Goal: Task Accomplishment & Management: Complete application form

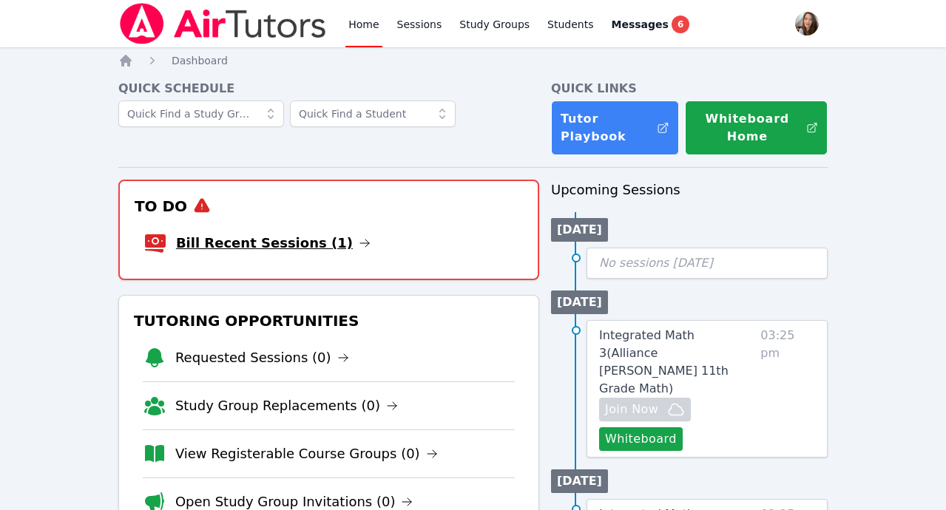
click at [291, 252] on link "Bill Recent Sessions (1)" at bounding box center [273, 243] width 195 height 21
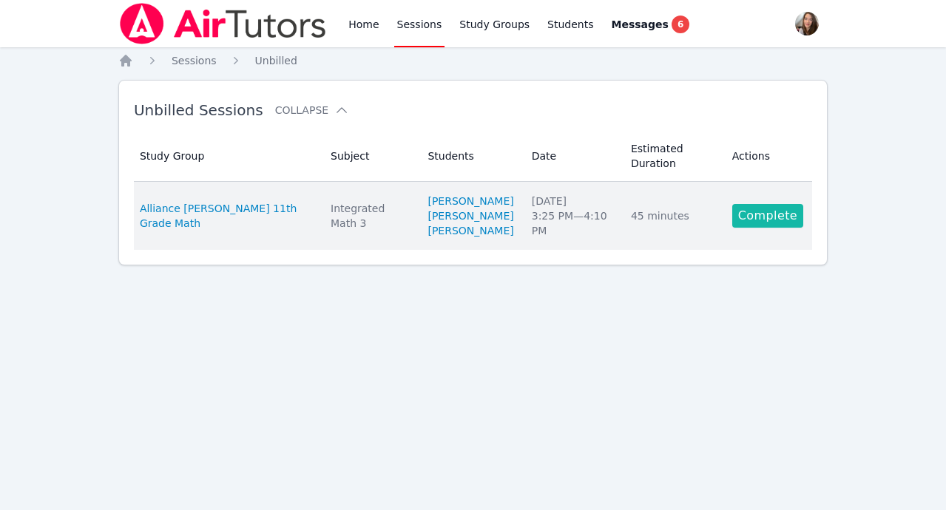
click at [781, 228] on link "Complete" at bounding box center [767, 216] width 71 height 24
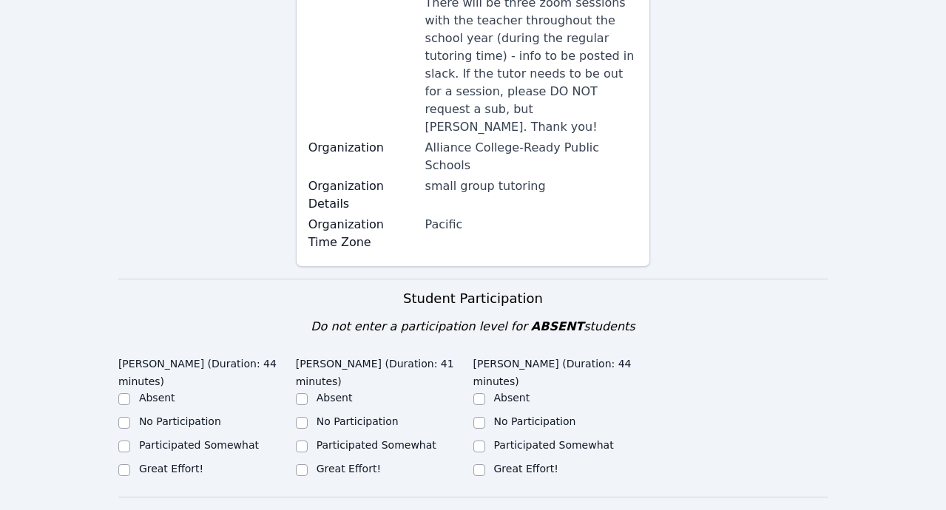
scroll to position [364, 0]
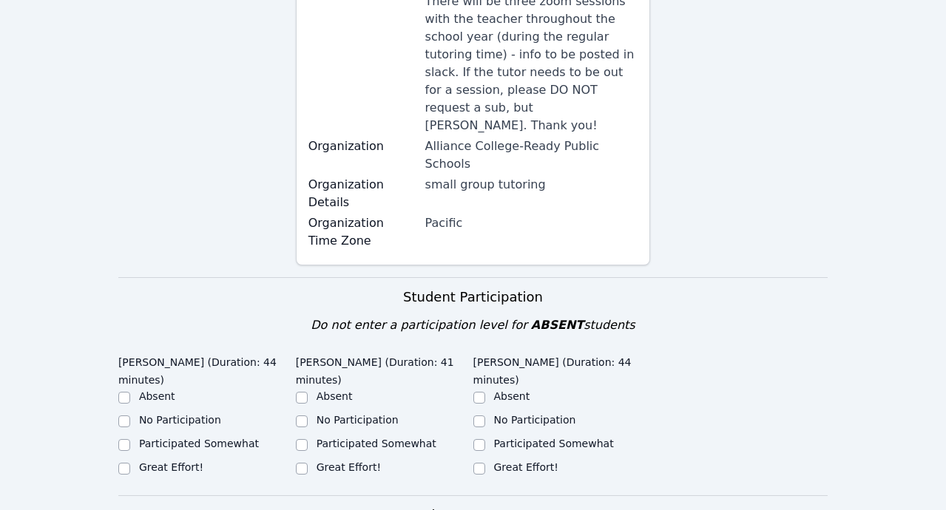
click at [121, 463] on input "Great Effort!" at bounding box center [124, 469] width 12 height 12
checkbox input "true"
click at [296, 463] on input "Great Effort!" at bounding box center [302, 469] width 12 height 12
checkbox input "true"
click at [484, 463] on input "Great Effort!" at bounding box center [479, 469] width 12 height 12
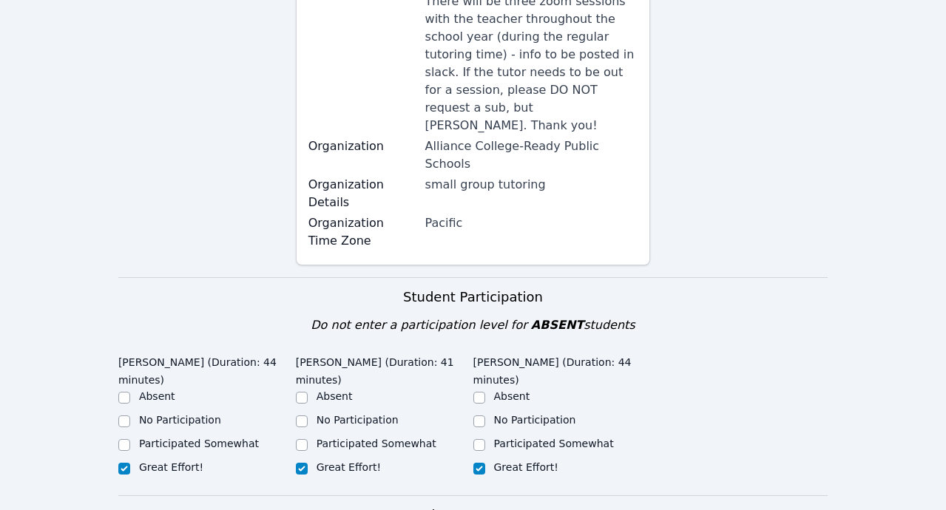
checkbox input "true"
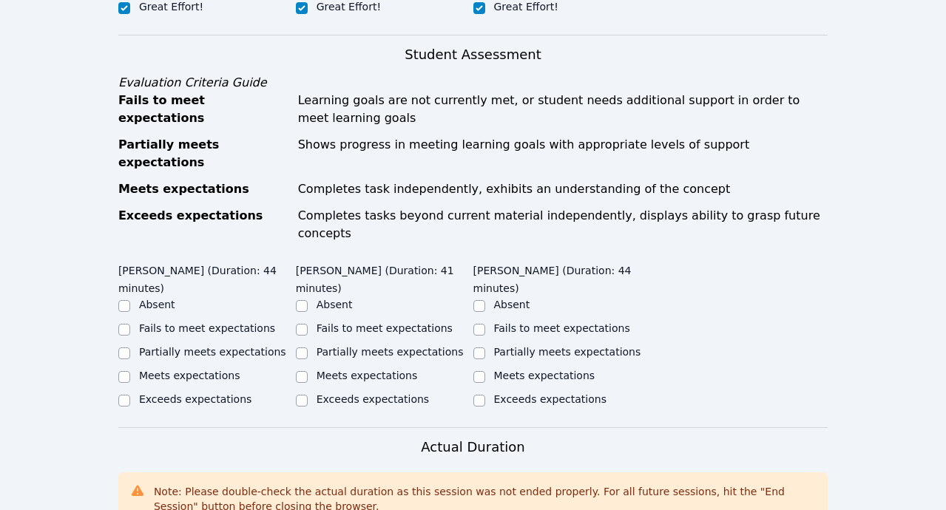
scroll to position [877, 0]
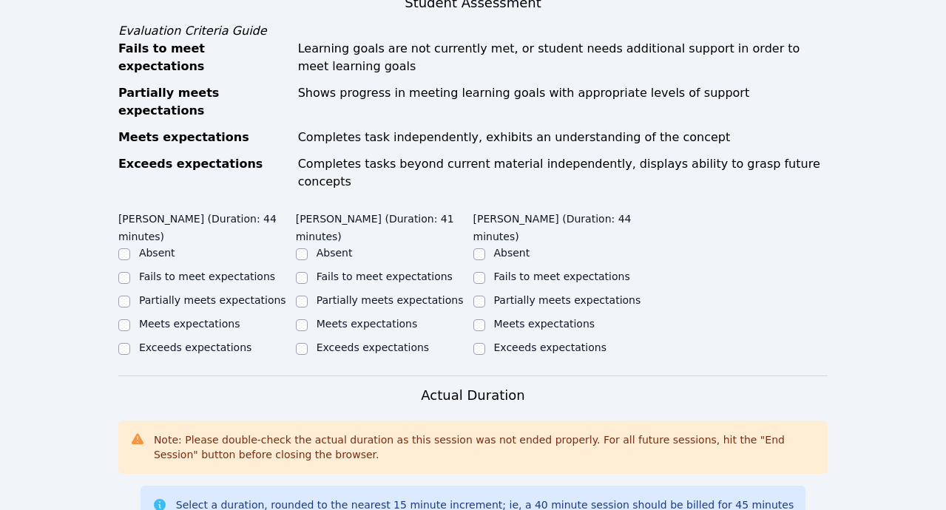
click at [121, 343] on input "Exceeds expectations" at bounding box center [124, 349] width 12 height 12
checkbox input "true"
click at [125, 320] on input "Meets expectations" at bounding box center [124, 326] width 12 height 12
checkbox input "true"
checkbox input "false"
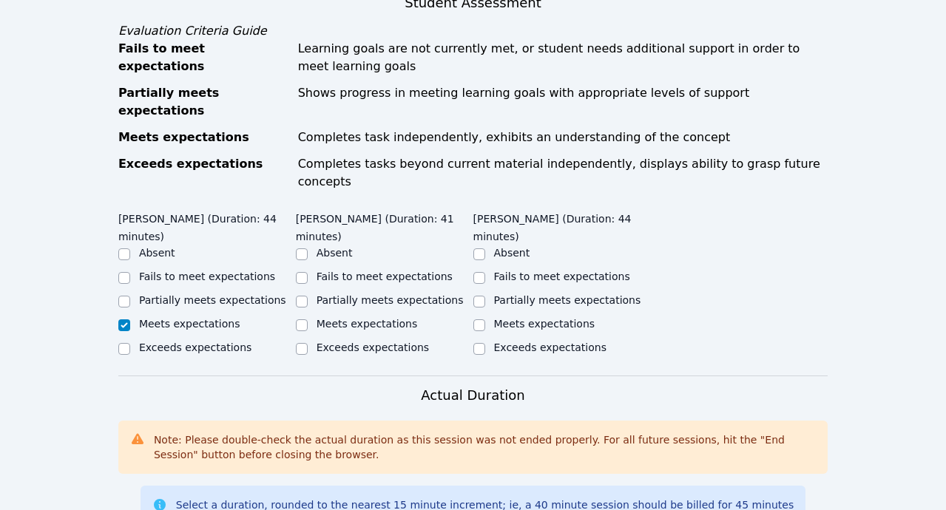
click at [293, 317] on div "Meets expectations" at bounding box center [207, 326] width 178 height 18
click at [301, 320] on input "Meets expectations" at bounding box center [302, 326] width 12 height 12
checkbox input "true"
click at [482, 320] on input "Meets expectations" at bounding box center [479, 326] width 12 height 12
checkbox input "true"
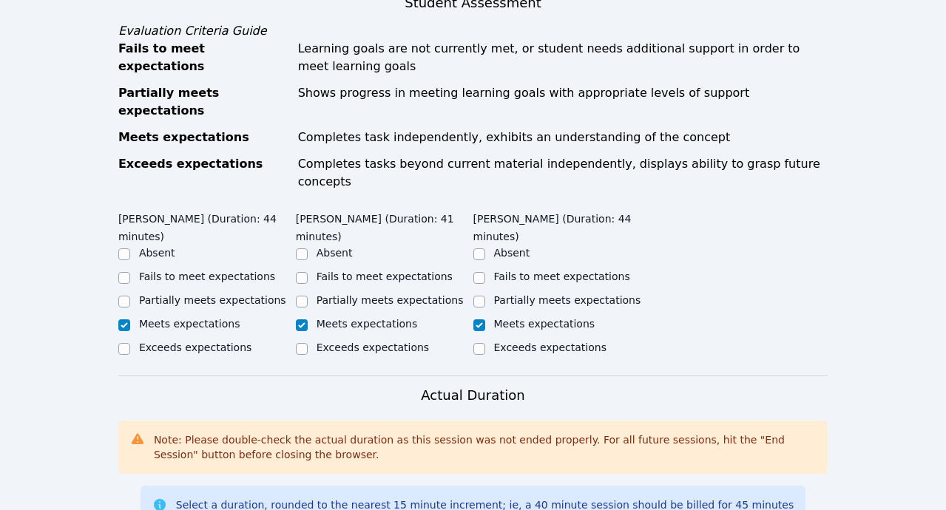
click at [303, 343] on input "Exceeds expectations" at bounding box center [302, 349] width 12 height 12
checkbox input "true"
checkbox input "false"
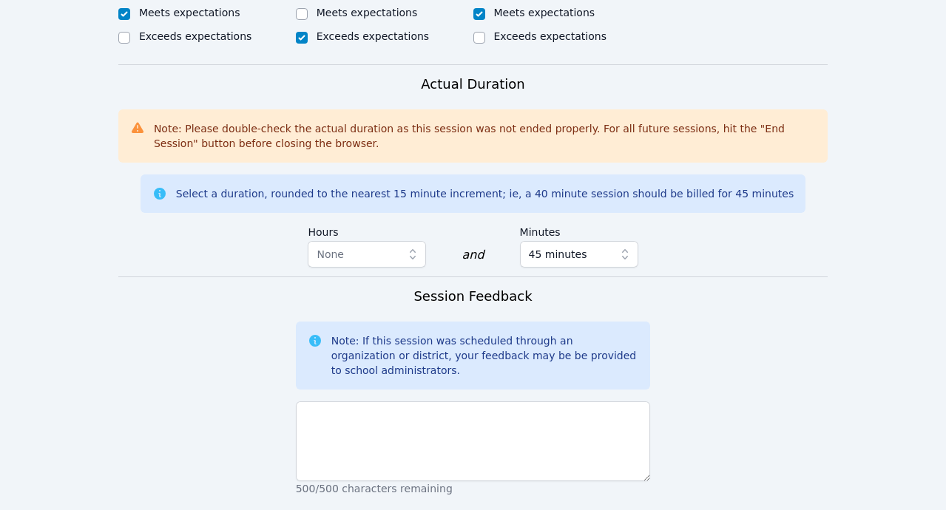
scroll to position [1223, 0]
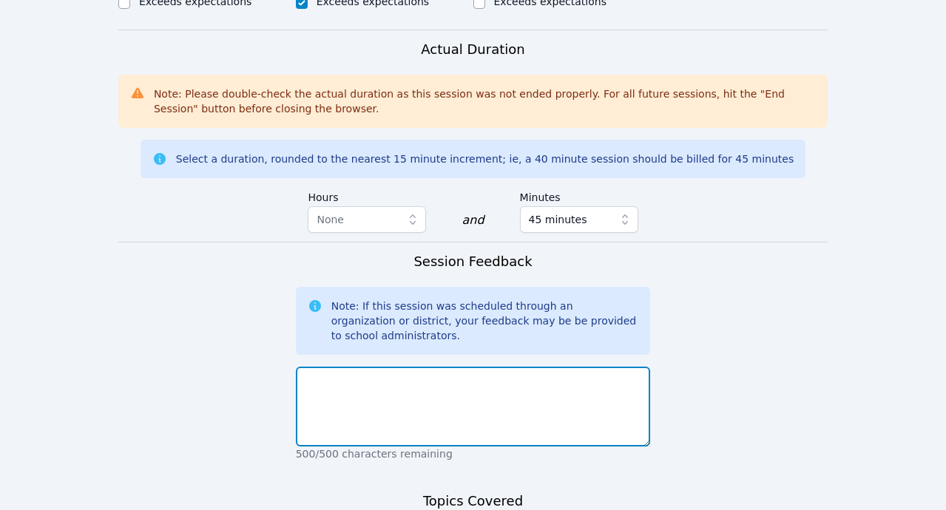
click at [411, 367] on textarea at bounding box center [473, 407] width 355 height 80
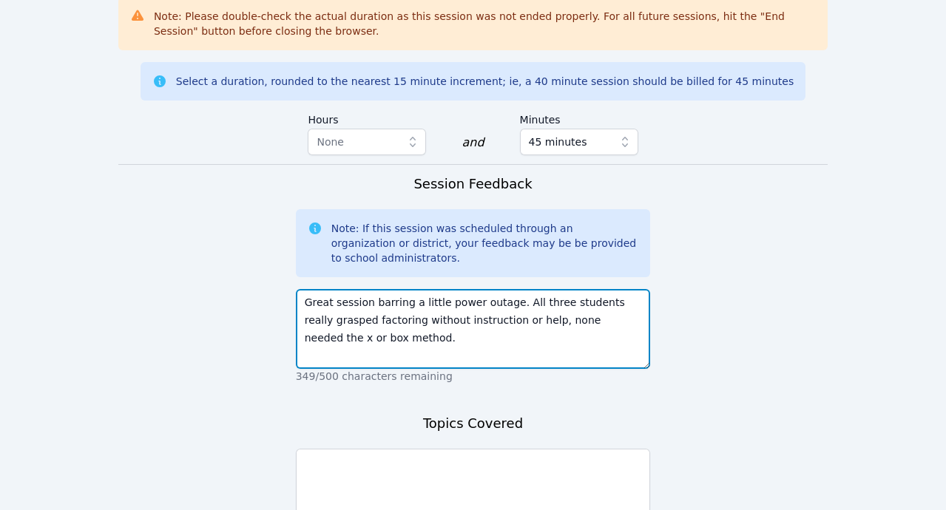
scroll to position [1310, 0]
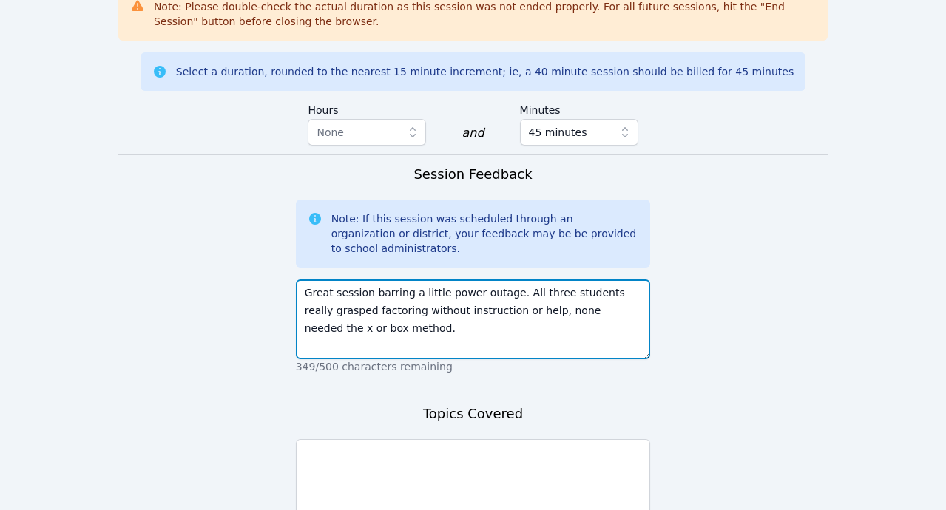
type textarea "Great session barring a little power outage. All three students really grasped …"
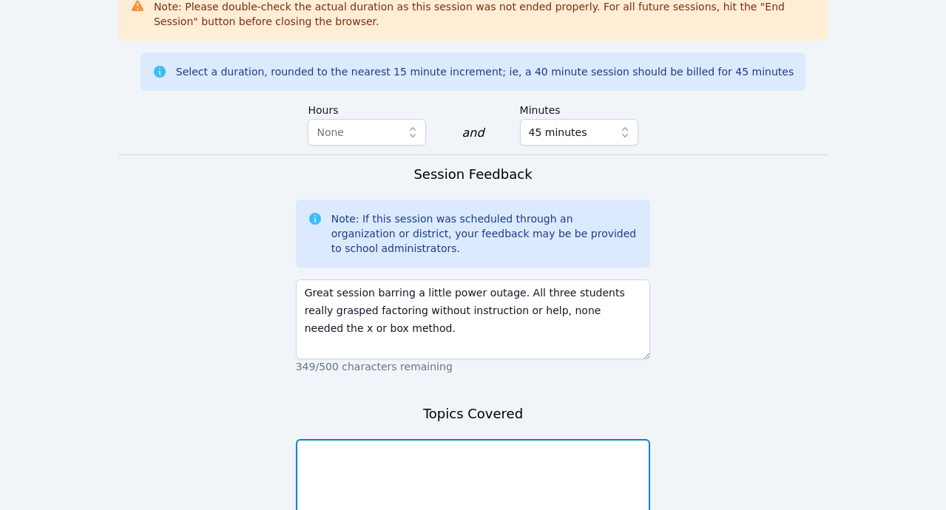
click at [345, 439] on textarea at bounding box center [473, 479] width 355 height 80
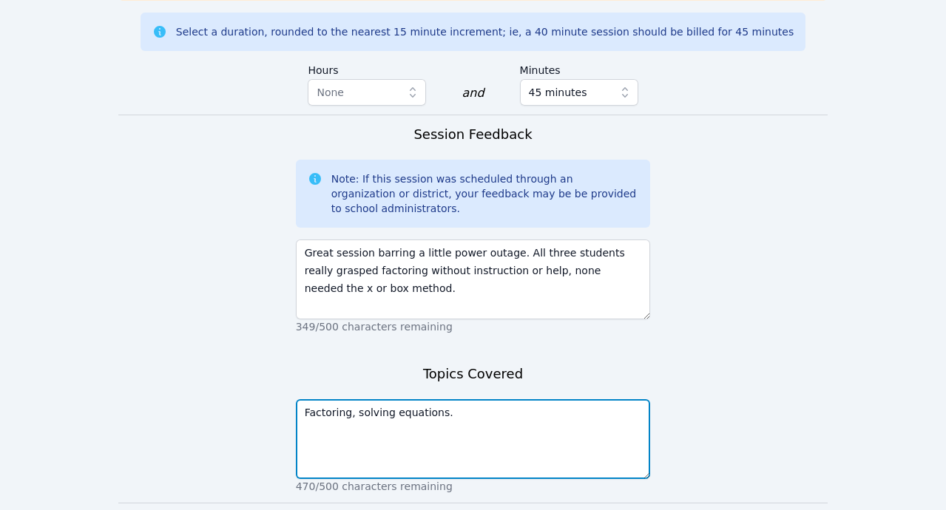
scroll to position [1349, 0]
type textarea "Factoring, solving equations."
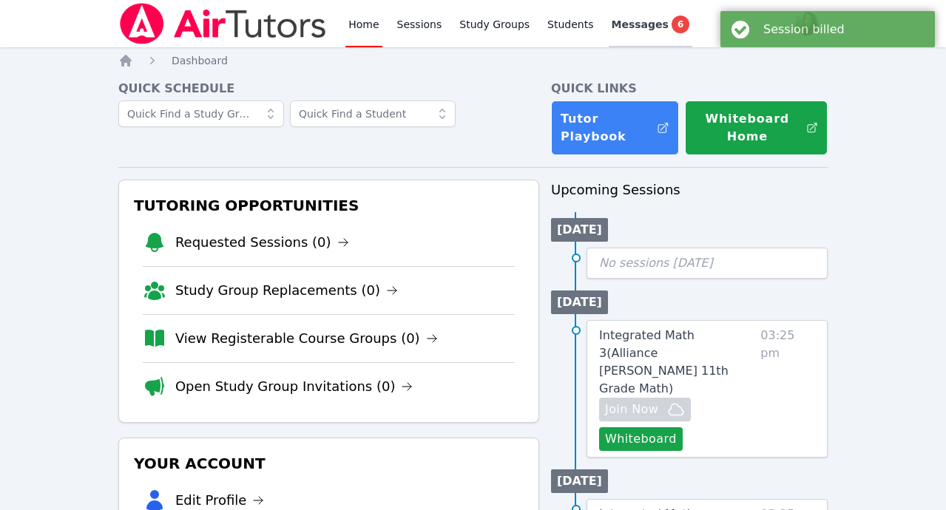
click at [641, 33] on link "Messages 6" at bounding box center [651, 23] width 84 height 47
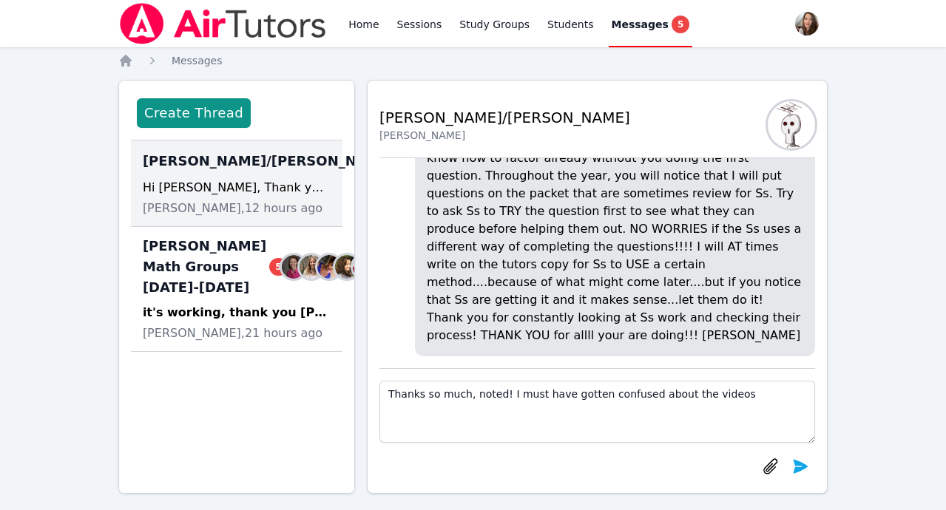
click at [673, 397] on textarea "Thanks so much, noted! I must have gotten confused about the videos" at bounding box center [598, 412] width 436 height 62
click at [530, 417] on textarea "Thanks so much, noted! I must have gotten confused about your initial message a…" at bounding box center [598, 412] width 436 height 62
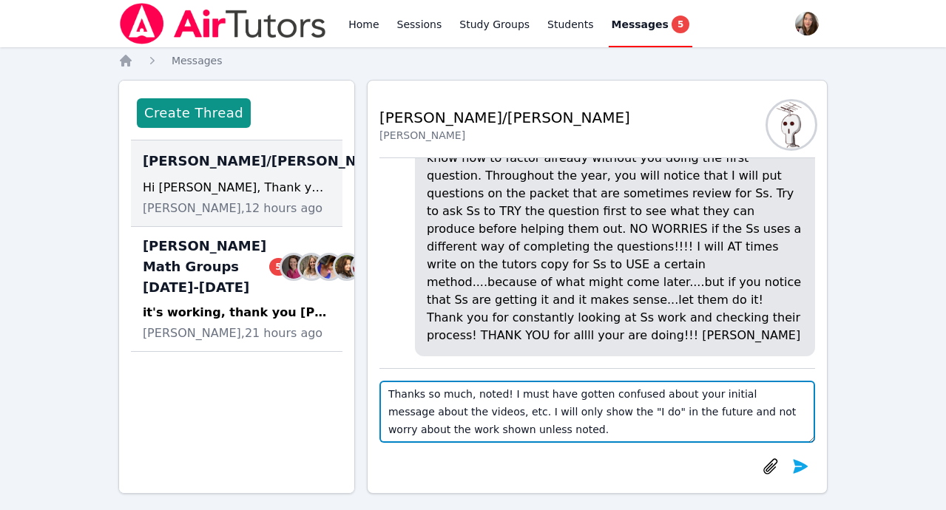
drag, startPoint x: 461, startPoint y: 411, endPoint x: 507, endPoint y: 394, distance: 48.9
click at [507, 394] on textarea "Thanks so much, noted! I must have gotten confused about your initial message a…" at bounding box center [598, 412] width 436 height 62
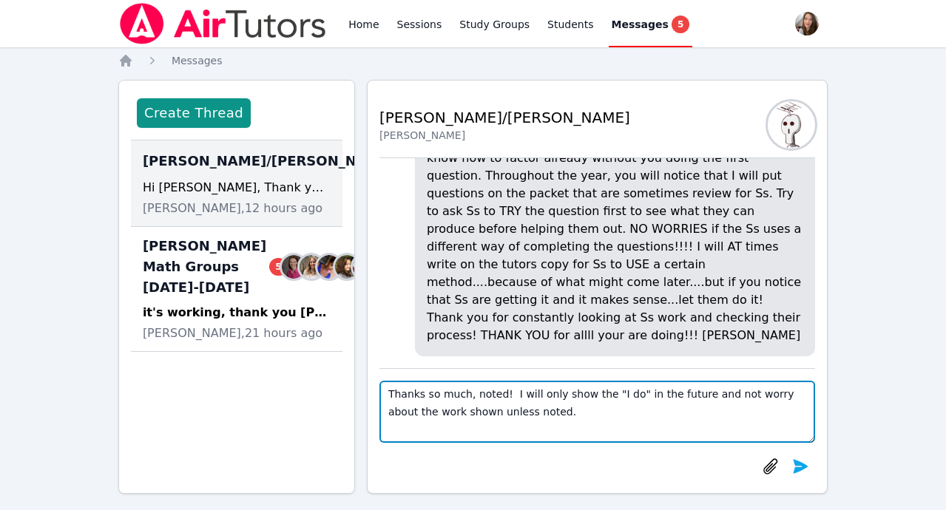
click at [690, 393] on textarea "Thanks so much, noted! I will only show the "I do" in the future and not worry …" at bounding box center [598, 412] width 436 height 62
drag, startPoint x: 605, startPoint y: 414, endPoint x: 469, endPoint y: 416, distance: 136.1
click at [469, 416] on textarea "Thanks so much, noted! I will only show the "I do" in the future if there are a…" at bounding box center [598, 412] width 436 height 62
drag, startPoint x: 469, startPoint y: 416, endPoint x: 491, endPoint y: 387, distance: 36.4
click at [491, 387] on textarea "Thanks so much, noted! I will only show the "I do" in the future if there are a…" at bounding box center [598, 412] width 436 height 62
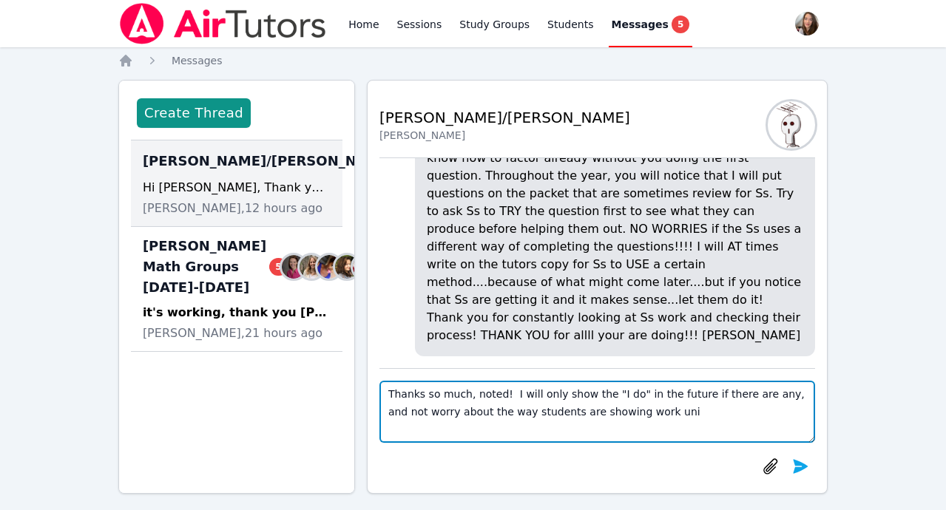
drag, startPoint x: 511, startPoint y: 390, endPoint x: 633, endPoint y: 419, distance: 125.6
click at [633, 419] on textarea "Thanks so much, noted! I will only show the "I do" in the future if there are a…" at bounding box center [598, 412] width 436 height 62
click at [691, 394] on textarea "Thanks so much, noted! I must have misunderstood the videos, etc. In the future" at bounding box center [598, 412] width 436 height 62
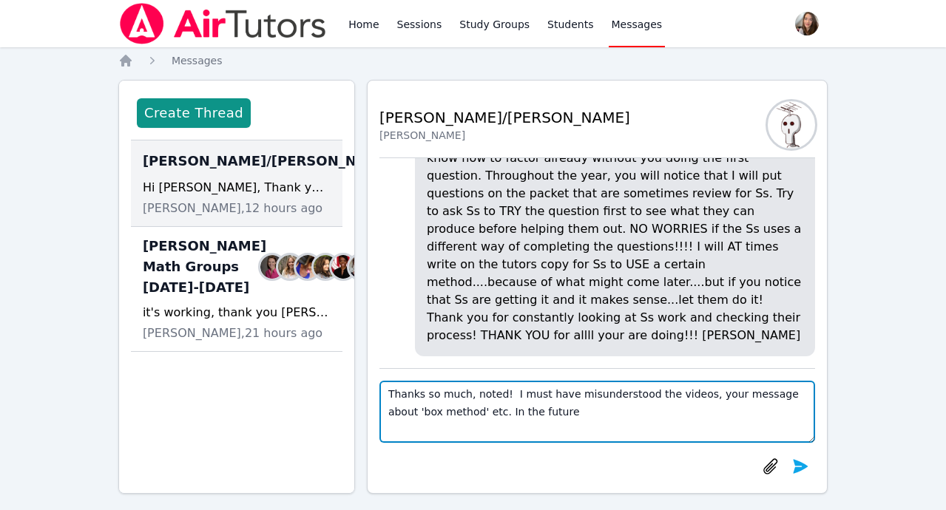
drag, startPoint x: 607, startPoint y: 426, endPoint x: 508, endPoint y: 394, distance: 104.3
click at [508, 394] on textarea "Thanks so much, noted! I must have misunderstood the videos, your message about…" at bounding box center [598, 412] width 436 height 62
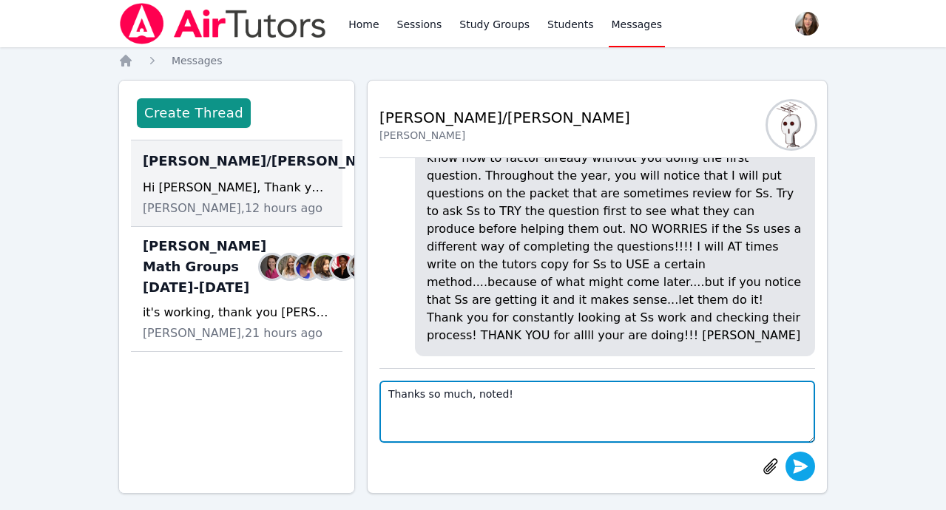
type textarea "Thanks so much, noted!"
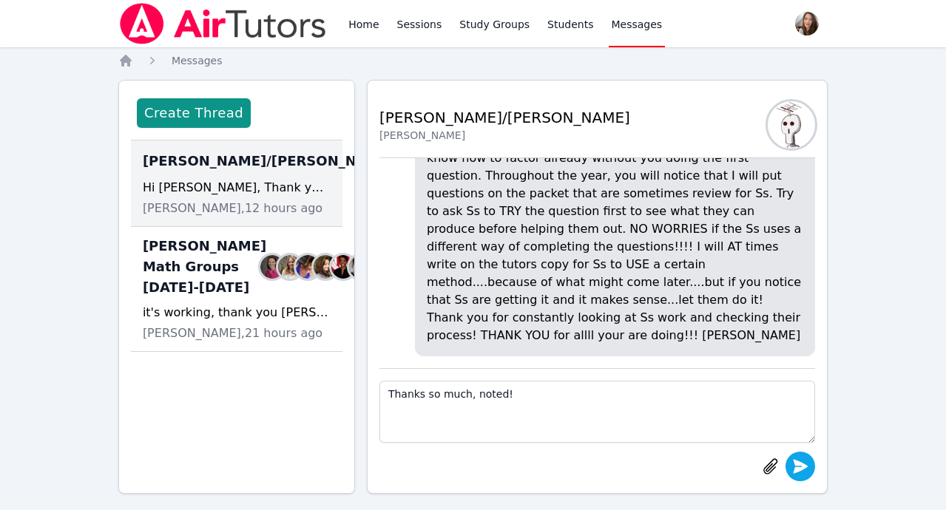
click at [803, 469] on icon "submit" at bounding box center [801, 466] width 15 height 14
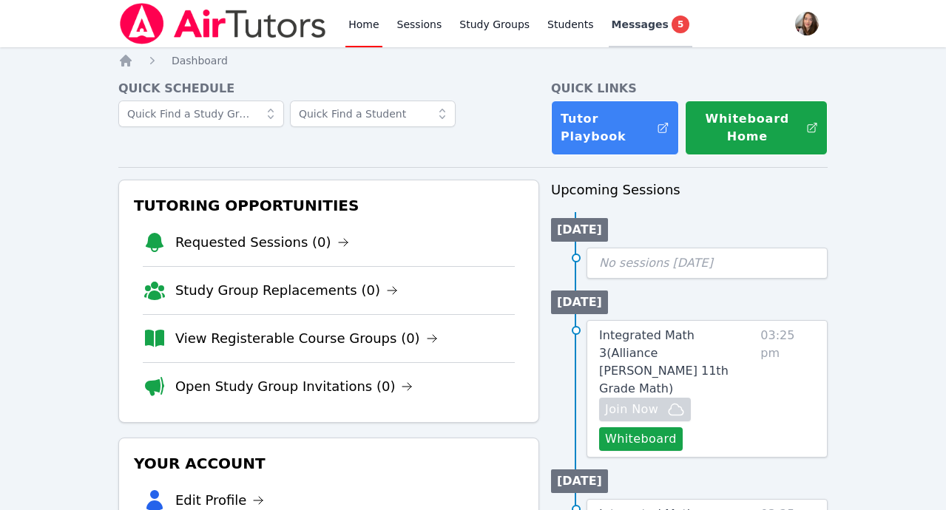
click at [634, 34] on link "Messages 5" at bounding box center [651, 23] width 84 height 47
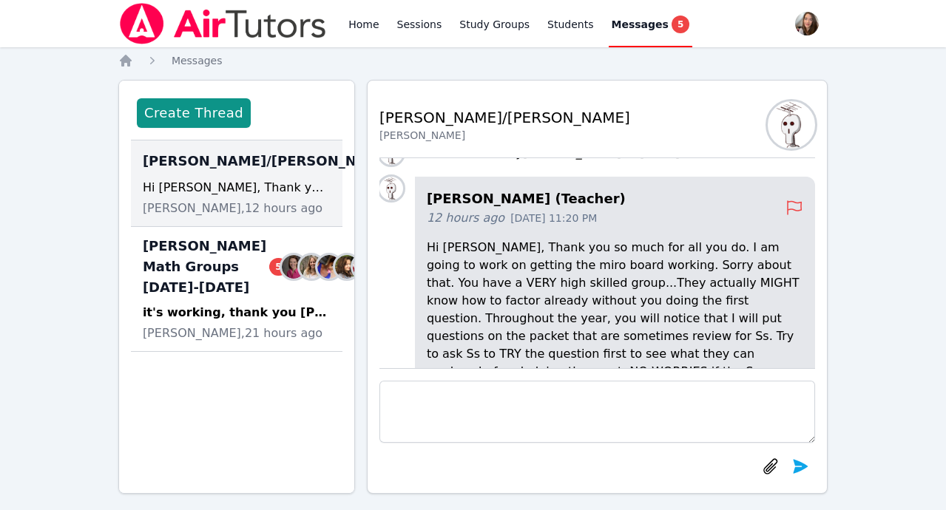
scroll to position [-142, 0]
click at [183, 56] on span "Messages" at bounding box center [197, 61] width 51 height 12
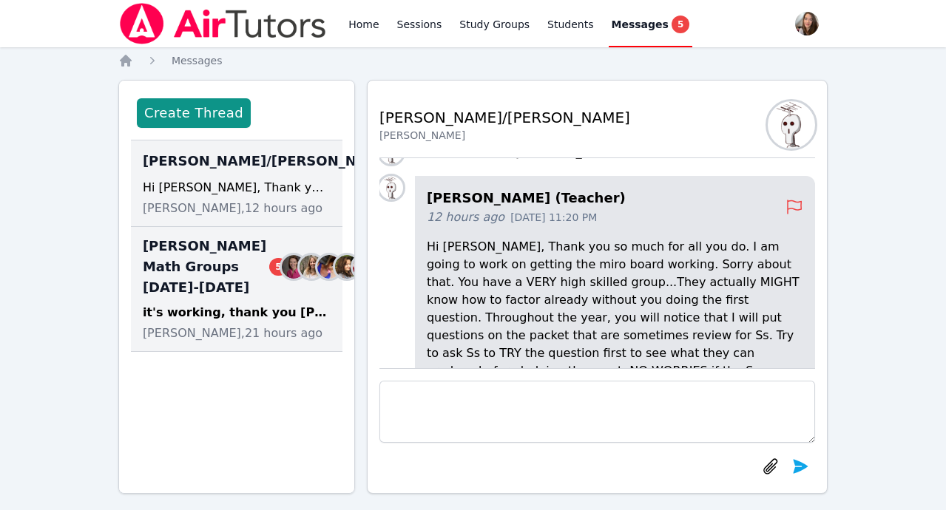
click at [212, 352] on div "McKinzie HS Math Groups 2025-2026 5 Members it's working, thank you Joyce! :) D…" at bounding box center [237, 289] width 212 height 125
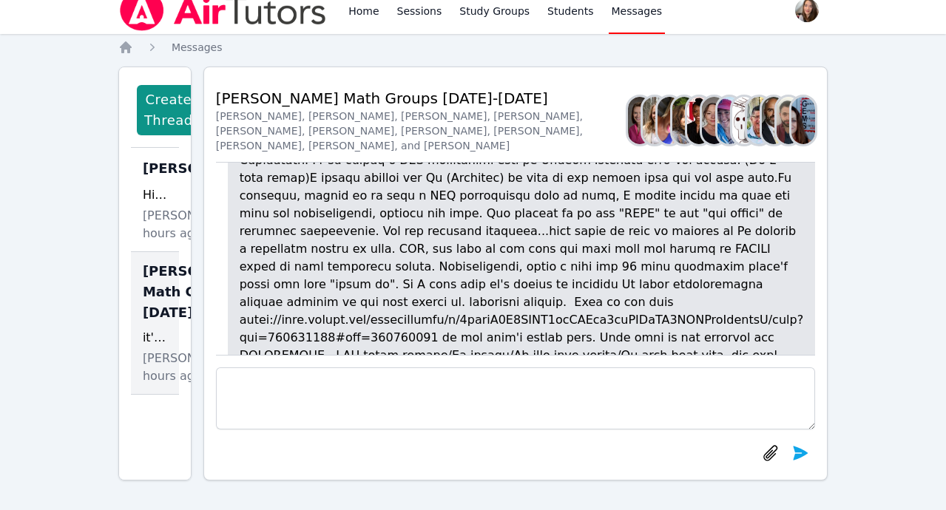
scroll to position [-2106, 22]
